Goal: Task Accomplishment & Management: Use online tool/utility

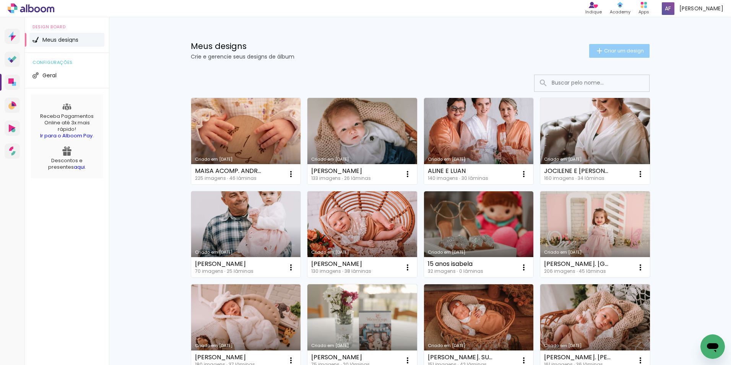
click at [612, 51] on span "Criar um design" at bounding box center [624, 50] width 40 height 5
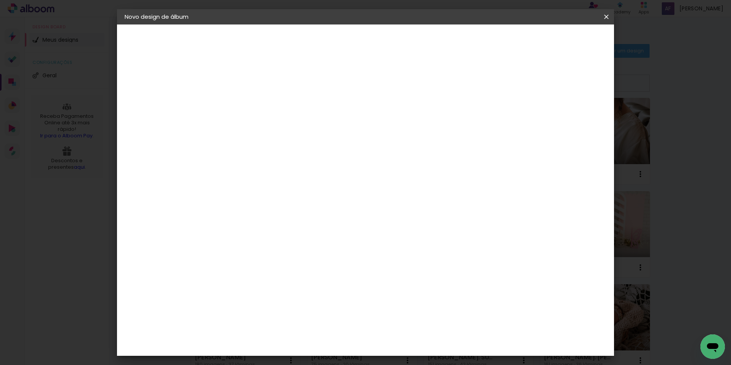
click at [250, 103] on input at bounding box center [250, 103] width 0 height 12
type input "[PERSON_NAME]"
type paper-input "[PERSON_NAME]"
click at [328, 37] on paper-button "Avançar" at bounding box center [309, 40] width 37 height 13
click at [290, 148] on input at bounding box center [269, 146] width 77 height 10
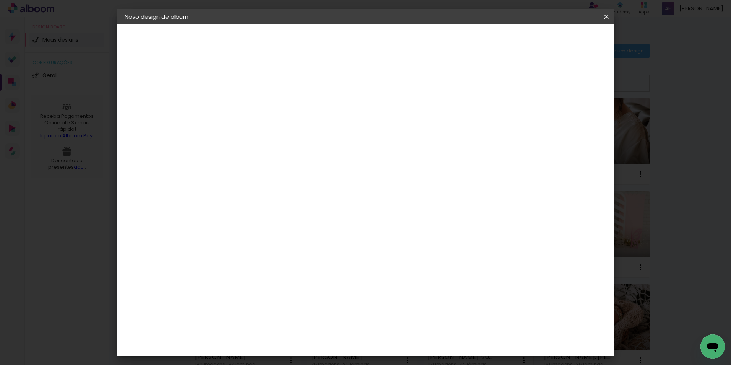
type input "F1"
type paper-input "F1"
click at [250, 174] on div "F1" at bounding box center [247, 173] width 5 height 6
click at [372, 43] on paper-button "Avançar" at bounding box center [353, 40] width 37 height 13
click at [291, 160] on div "Escolha o tamanho" at bounding box center [269, 175] width 44 height 36
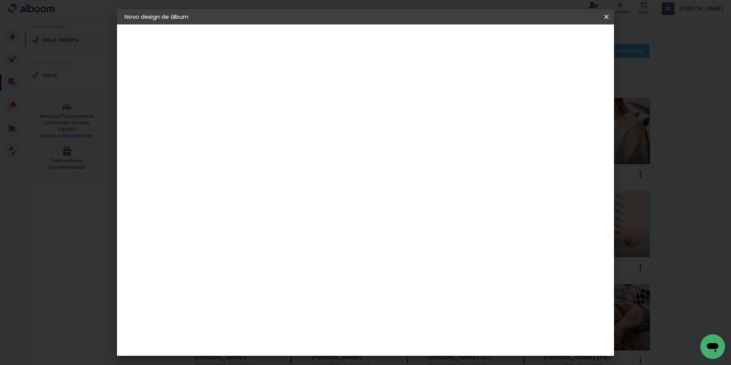
click at [280, 127] on input "text" at bounding box center [265, 133] width 30 height 12
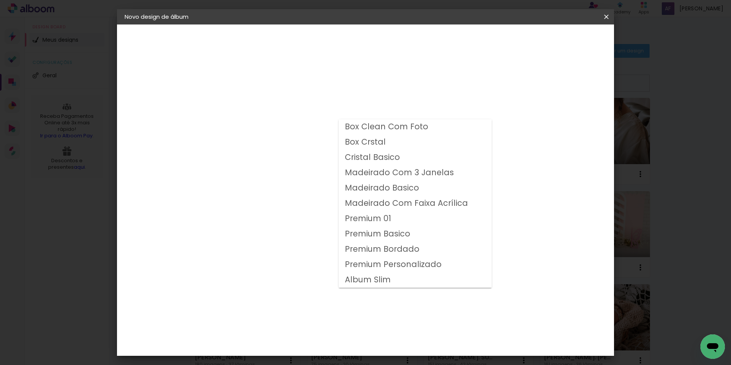
click at [0, 0] on slot "Album Slim" at bounding box center [0, 0] width 0 height 0
type input "Album Slim"
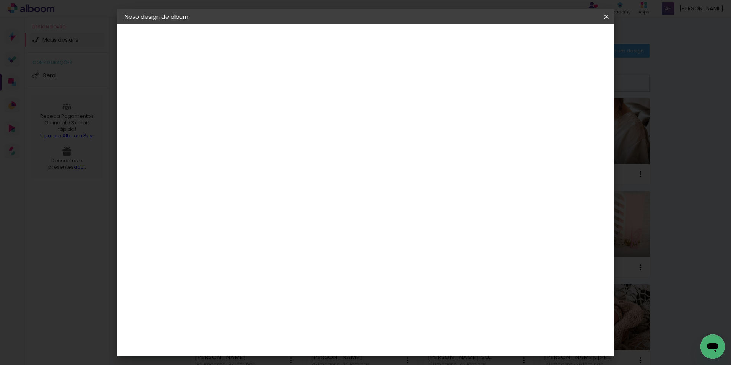
click at [301, 300] on span "30 × 30" at bounding box center [284, 308] width 36 height 16
click at [0, 0] on slot "Avançar" at bounding box center [0, 0] width 0 height 0
click at [559, 41] on span "Iniciar design" at bounding box center [541, 40] width 35 height 5
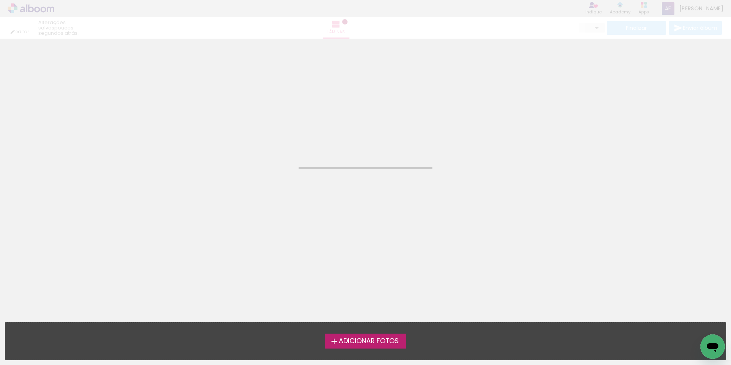
click at [390, 333] on label "Adicionar Fotos" at bounding box center [365, 340] width 81 height 15
click at [0, 0] on input "file" at bounding box center [0, 0] width 0 height 0
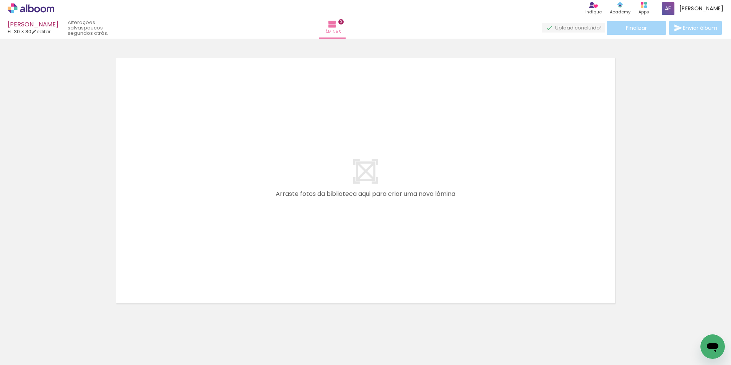
scroll to position [10, 0]
click at [13, 359] on paper-button "Adicionar Fotos" at bounding box center [23, 354] width 37 height 12
click at [0, 0] on input "file" at bounding box center [0, 0] width 0 height 0
